Goal: Task Accomplishment & Management: Use online tool/utility

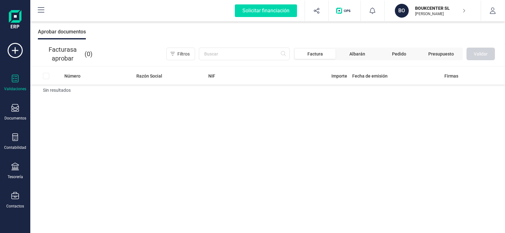
scroll to position [2, 0]
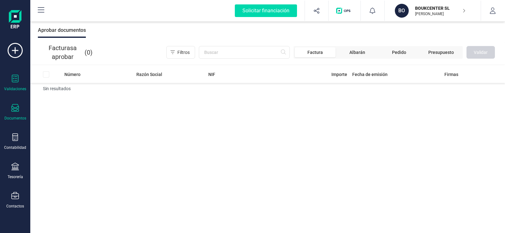
click at [15, 108] on icon at bounding box center [15, 108] width 8 height 8
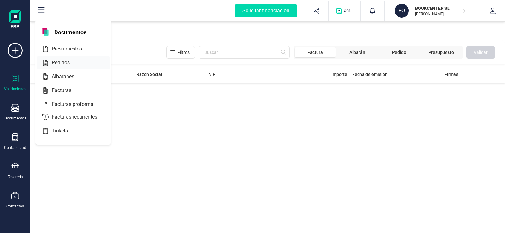
click at [60, 62] on span "Pedidos" at bounding box center [65, 63] width 32 height 8
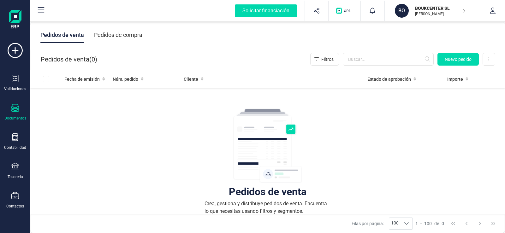
click at [272, 195] on div "Pedidos de venta" at bounding box center [268, 192] width 78 height 6
click at [292, 123] on img at bounding box center [267, 146] width 69 height 76
click at [454, 62] on span "Nuevo pedido" at bounding box center [458, 59] width 27 height 6
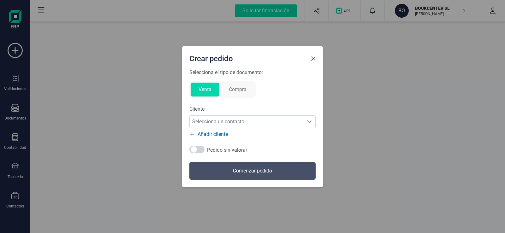
click at [234, 88] on button "Compra" at bounding box center [237, 90] width 33 height 14
click at [308, 120] on icon "Selecciona un contacto" at bounding box center [309, 121] width 5 height 5
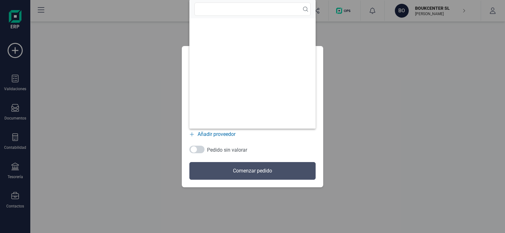
click at [222, 134] on span "Añadir proveedor" at bounding box center [217, 135] width 38 height 8
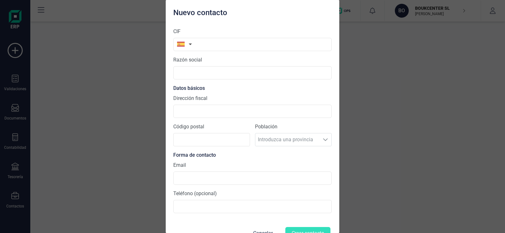
click at [389, 104] on div "Nuevo contacto CIF Razón social Datos básicos Dirección fiscal Código postal Po…" at bounding box center [252, 116] width 505 height 233
click at [269, 228] on button "Cancelar" at bounding box center [263, 233] width 35 height 15
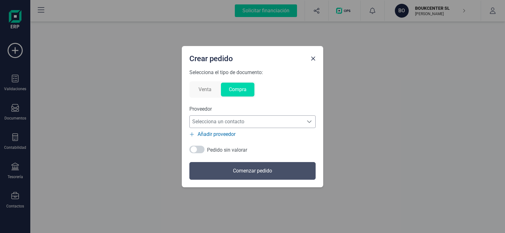
click at [202, 91] on button "Venta" at bounding box center [205, 90] width 29 height 14
click at [311, 62] on button "Close" at bounding box center [313, 59] width 10 height 10
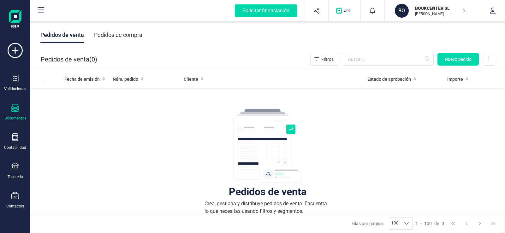
click at [15, 111] on icon at bounding box center [15, 108] width 8 height 8
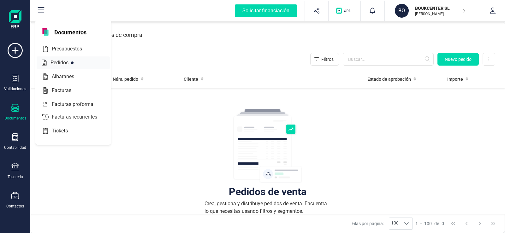
click at [63, 63] on span "Pedidos" at bounding box center [64, 63] width 32 height 8
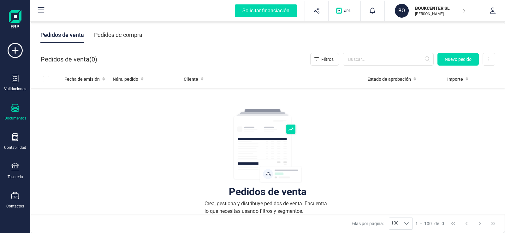
click at [16, 106] on icon at bounding box center [15, 108] width 8 height 8
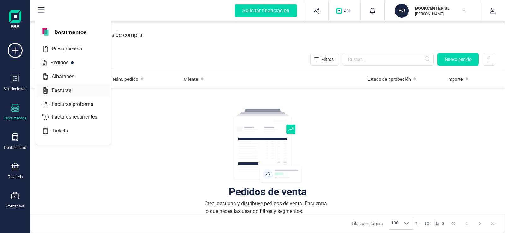
click at [68, 91] on span "Facturas" at bounding box center [65, 91] width 33 height 8
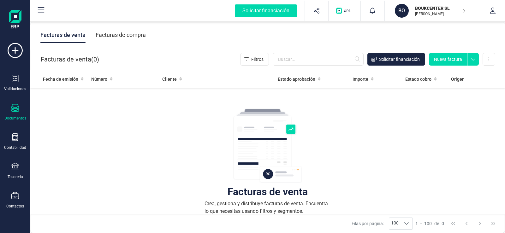
click at [451, 61] on button "Nueva factura" at bounding box center [448, 59] width 38 height 13
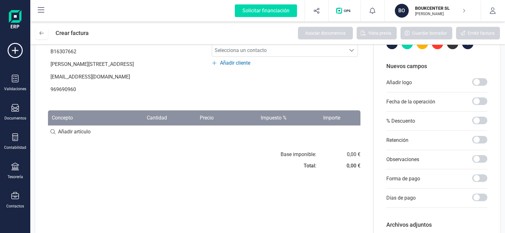
scroll to position [107, 0]
